Goal: Transaction & Acquisition: Purchase product/service

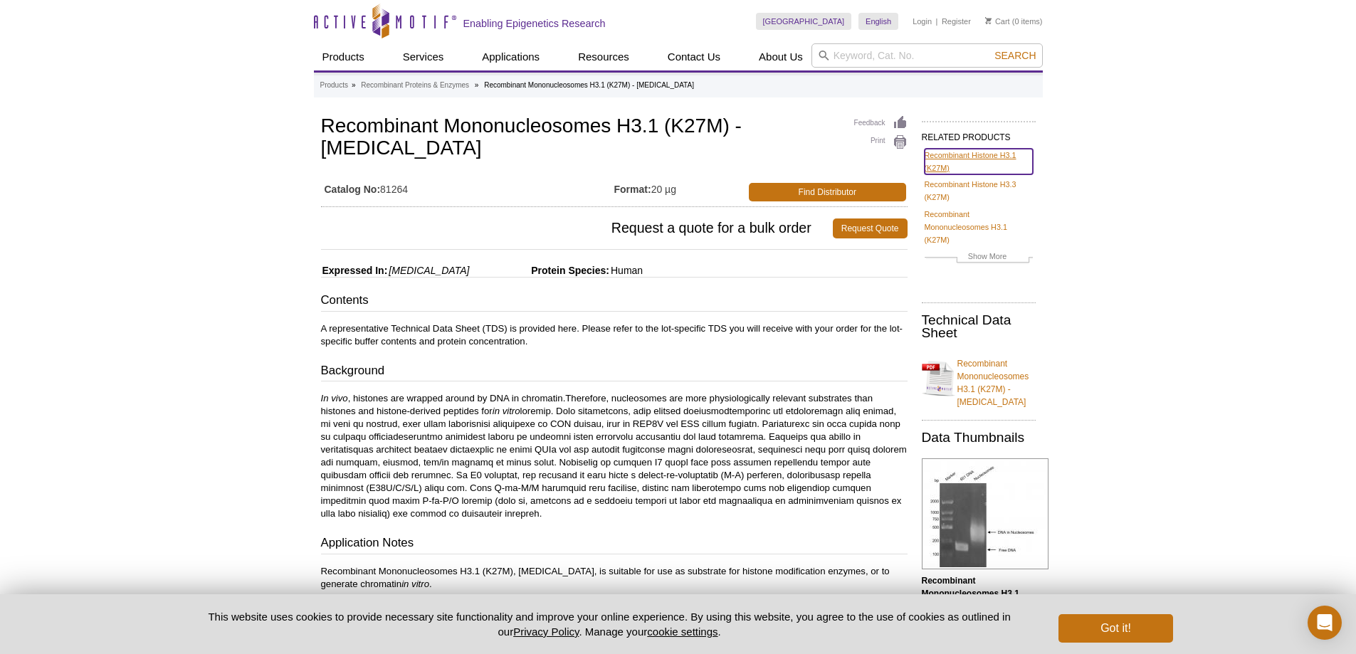
click at [945, 162] on link "Recombinant Histone H3.1 (K27M)" at bounding box center [979, 162] width 108 height 26
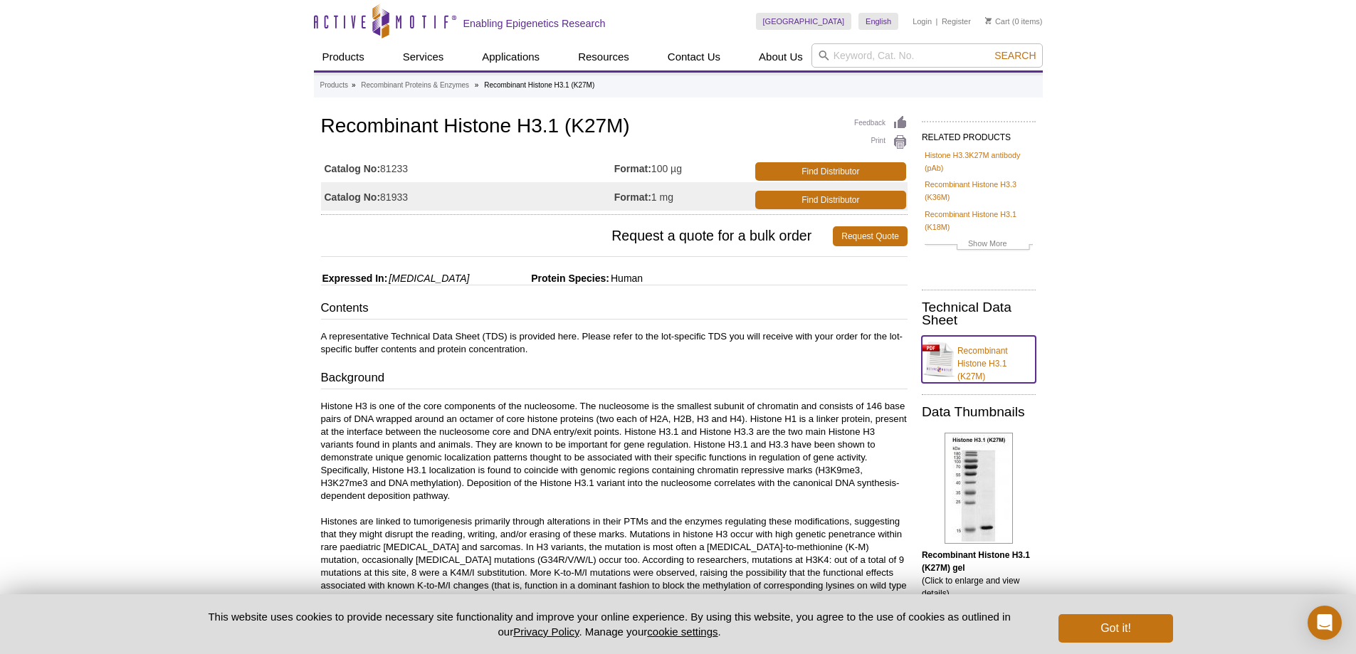
click at [967, 362] on link "Recombinant Histone H3.1 (K27M)" at bounding box center [979, 359] width 114 height 47
click at [870, 234] on link "Request Quote" at bounding box center [870, 236] width 75 height 20
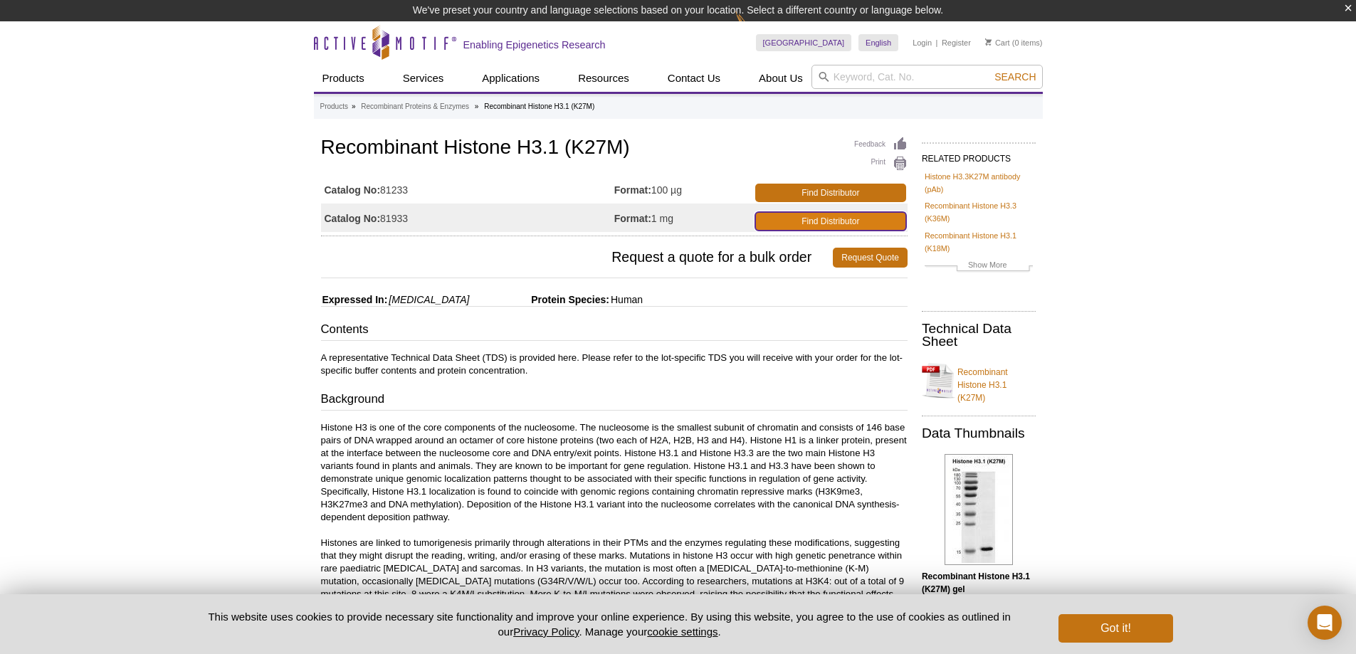
click at [841, 219] on link "Find Distributor" at bounding box center [830, 221] width 151 height 19
